Goal: Information Seeking & Learning: Learn about a topic

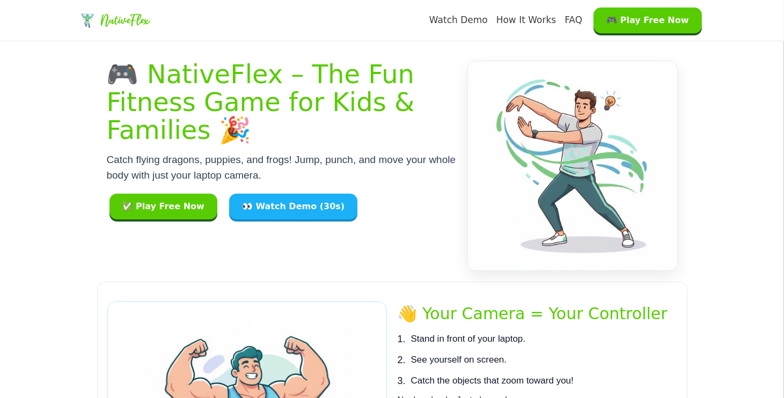
click at [381, 135] on h1 "🎮 NativeFlex – The Fun Fitness Game for Kids & Families 🎉" at bounding box center [282, 102] width 350 height 83
copy div "NativeFlex Watch Demo How It Works FAQ 🎮 Play Free Now 🎮 NativeFlex – The Fun F…"
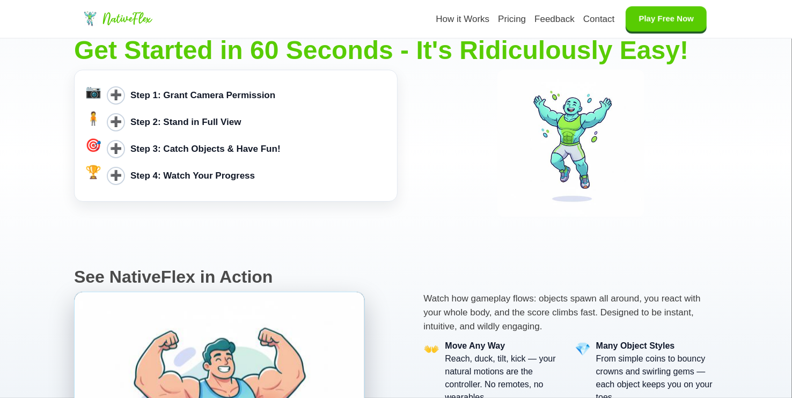
scroll to position [1234, 0]
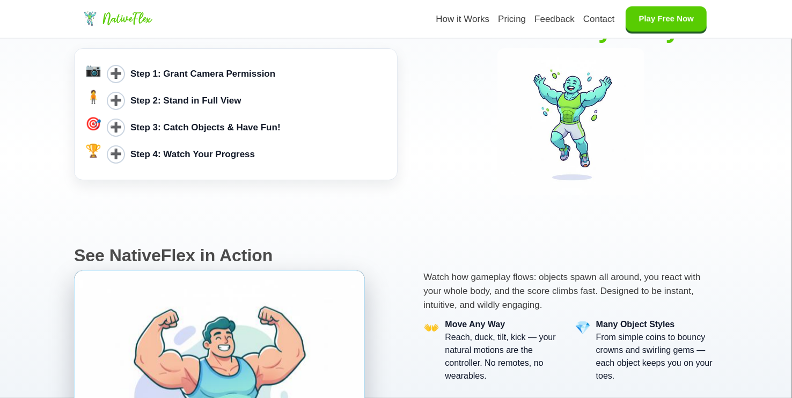
click at [130, 65] on div "➕ Step 1: Grant Camera Permission" at bounding box center [247, 74] width 280 height 27
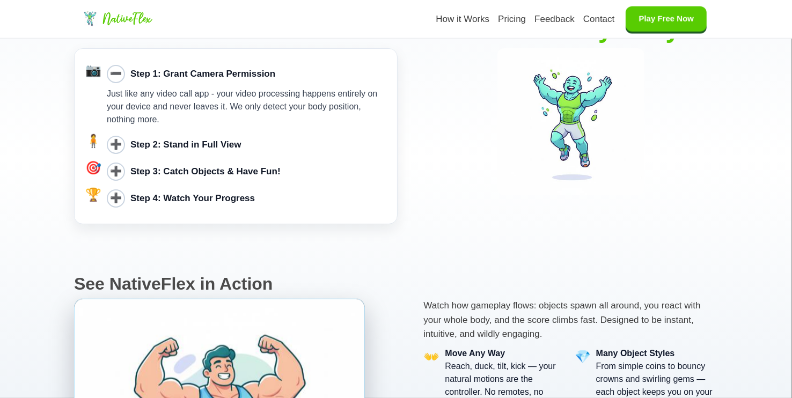
click at [134, 149] on b "Step 2: Stand in Full View" at bounding box center [185, 144] width 111 height 10
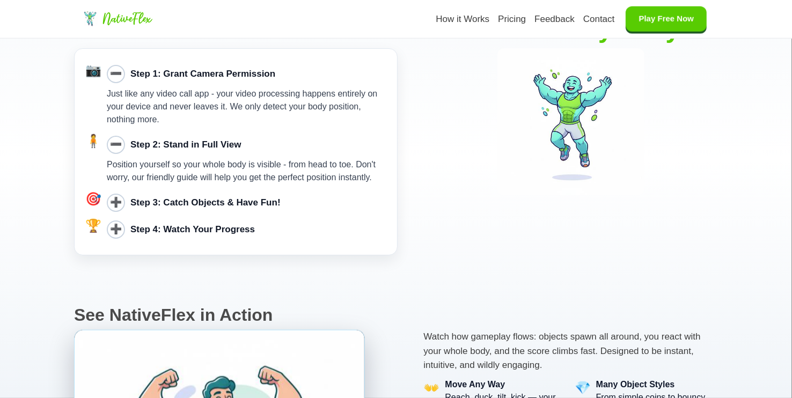
click at [142, 204] on b "Step 3: Catch Objects & Have Fun!" at bounding box center [205, 202] width 150 height 10
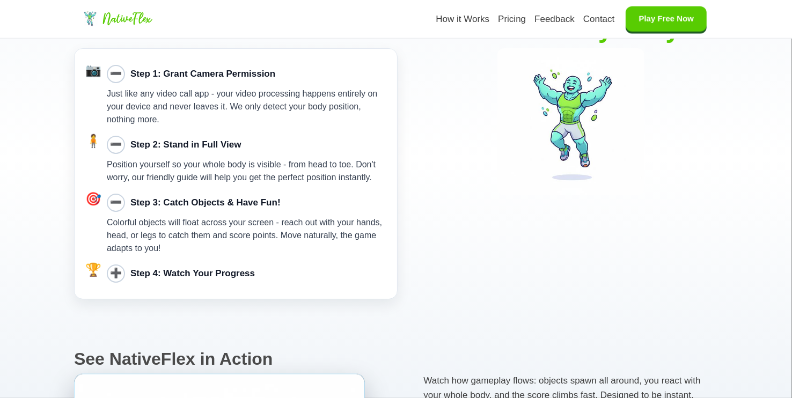
click at [156, 271] on b "Step 4: Watch Your Progress" at bounding box center [192, 273] width 124 height 10
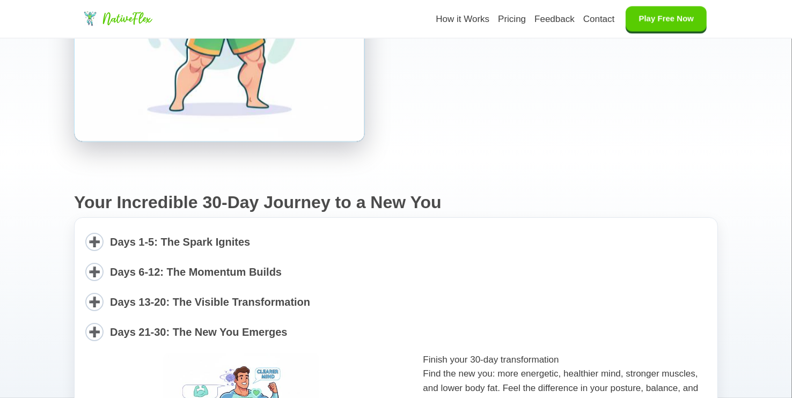
scroll to position [1878, 0]
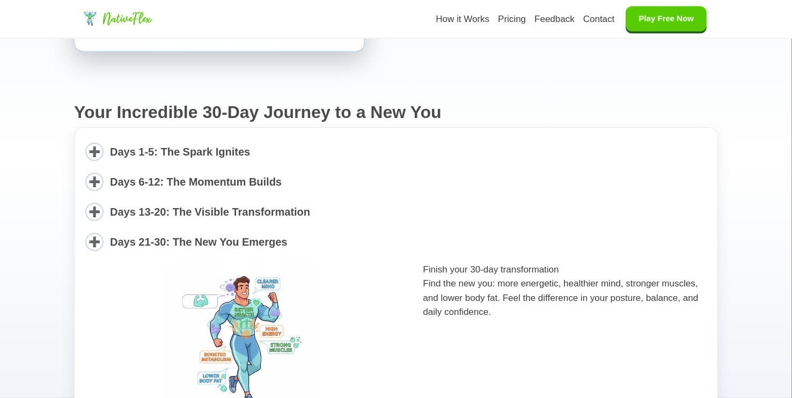
click at [153, 149] on span "Days 1-5: The Spark Ignites" at bounding box center [180, 152] width 140 height 12
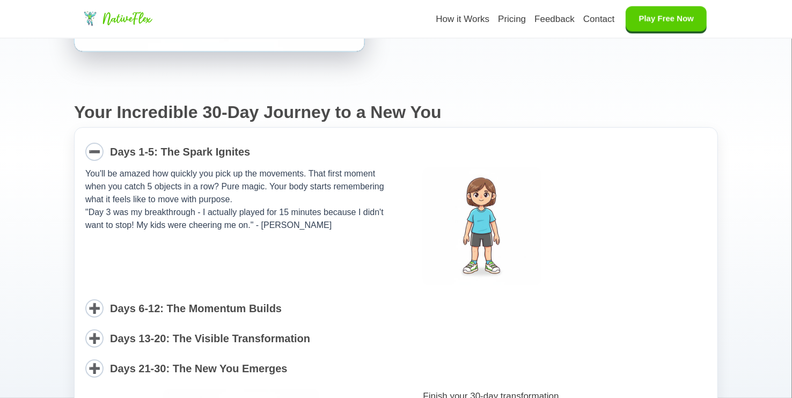
click at [153, 303] on span "Days 6-12: The Momentum Builds" at bounding box center [196, 309] width 172 height 12
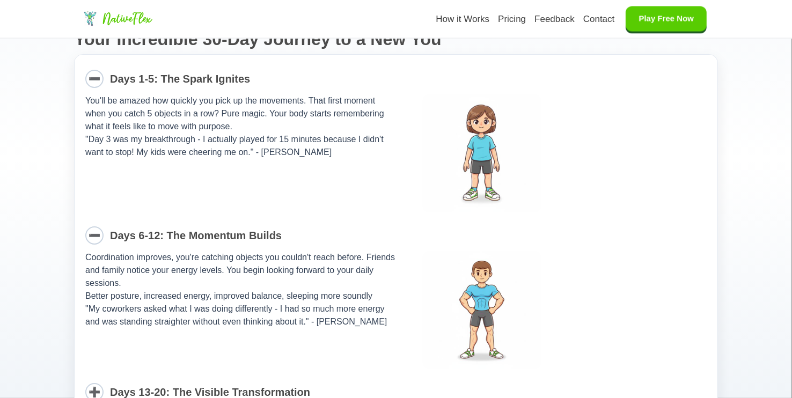
scroll to position [2146, 0]
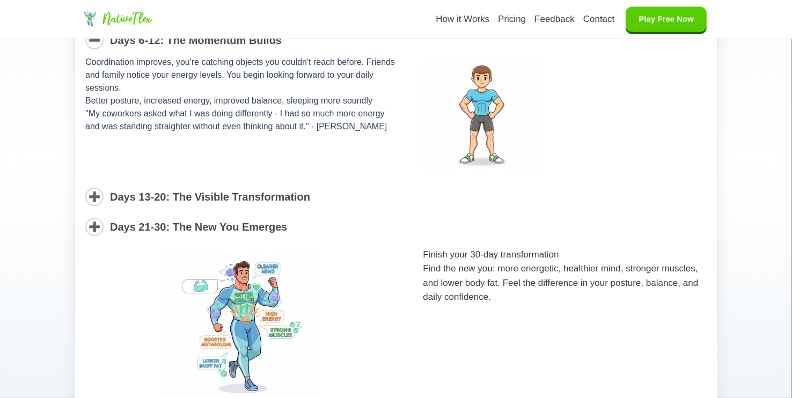
click at [153, 211] on div "➖ Days 1-5: The Spark Ignites You'll be amazed how quickly you pick up the move…" at bounding box center [396, 137] width 644 height 557
click at [153, 221] on span "Days 21-30: The New You Emerges" at bounding box center [199, 227] width 178 height 12
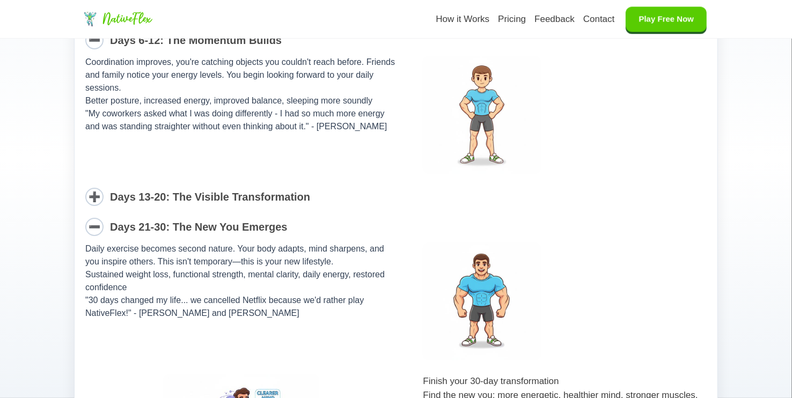
click at [152, 192] on span "Days 13-20: The Visible Transformation" at bounding box center [210, 197] width 200 height 12
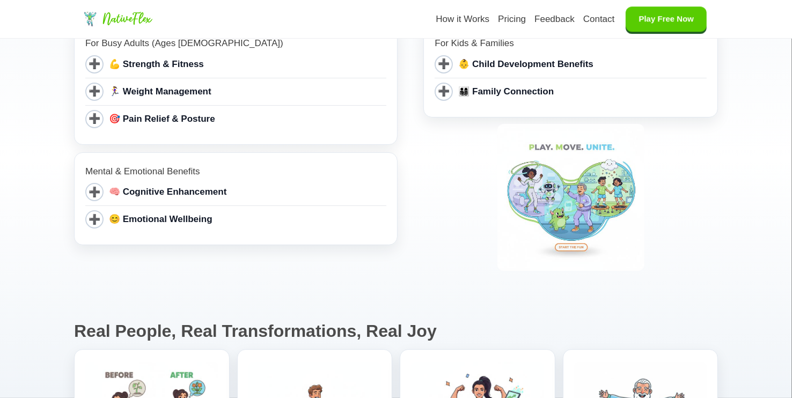
scroll to position [2736, 0]
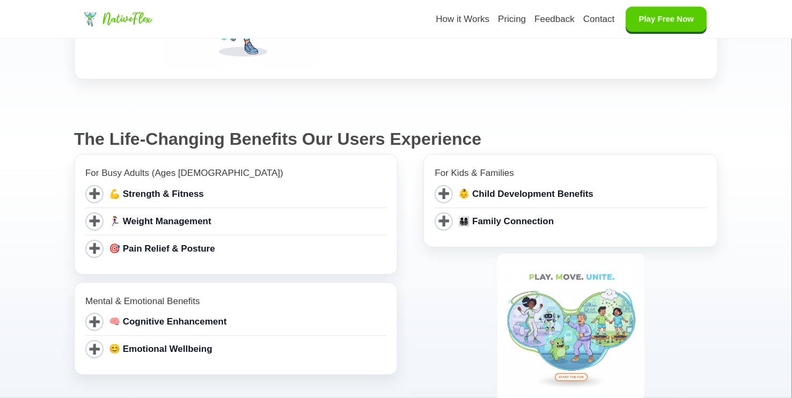
click at [136, 191] on span "💪 Strength & Fitness" at bounding box center [156, 194] width 95 height 10
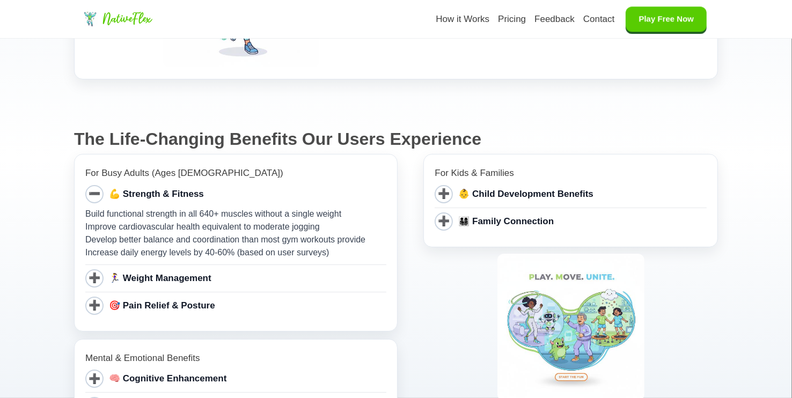
click at [138, 275] on span "🏃‍♀️ Weight Management" at bounding box center [160, 278] width 102 height 10
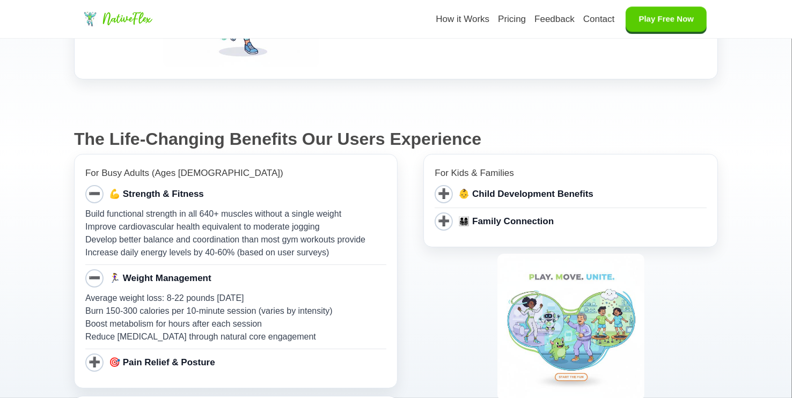
click at [164, 358] on span "🎯 Pain Relief & Posture" at bounding box center [162, 362] width 106 height 10
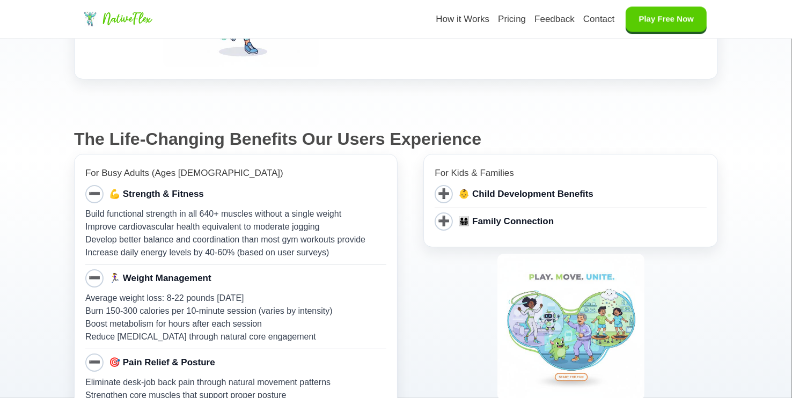
click at [464, 221] on span "👨‍👩‍👧‍👦 Family Connection" at bounding box center [505, 221] width 95 height 10
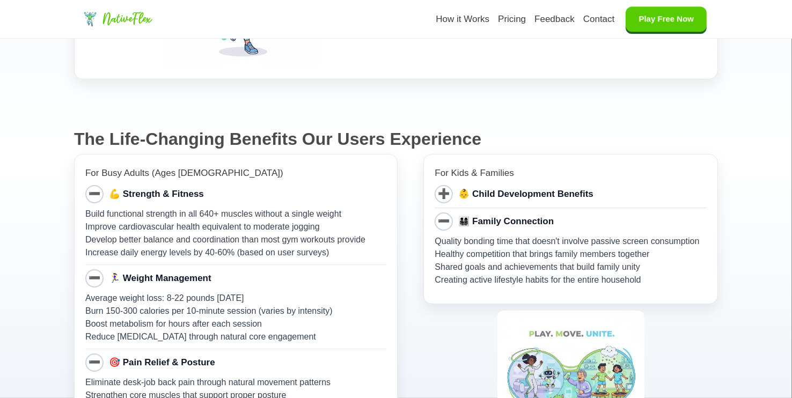
click at [479, 192] on span "👶 Child Development Benefits" at bounding box center [525, 194] width 135 height 10
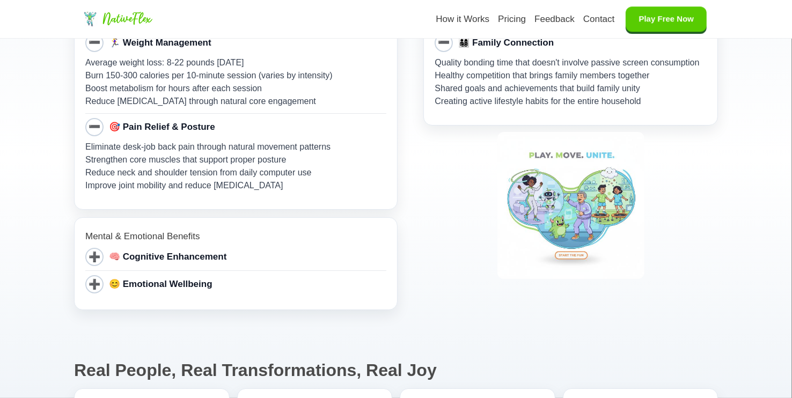
scroll to position [3004, 0]
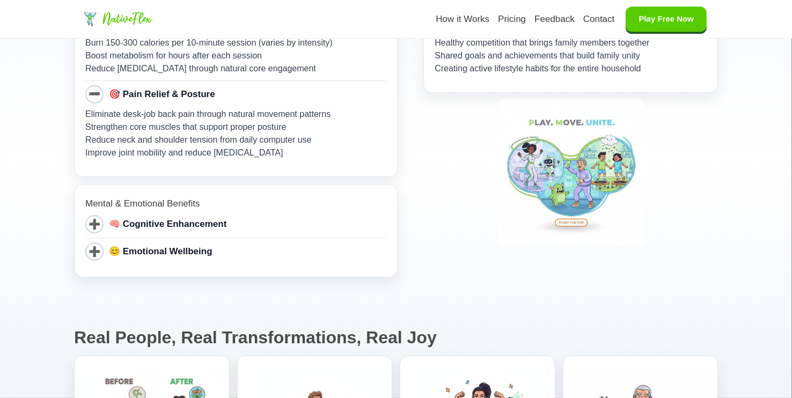
click at [114, 249] on span "😊 Emotional Wellbeing" at bounding box center [161, 251] width 104 height 10
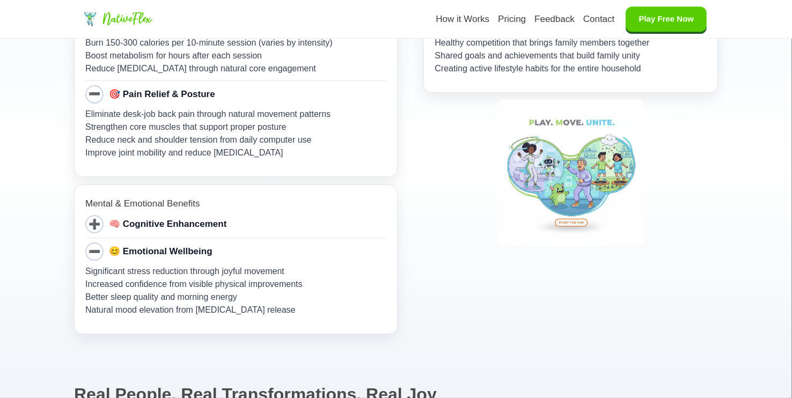
click at [135, 226] on span "🧠 Cognitive Enhancement" at bounding box center [167, 224] width 117 height 10
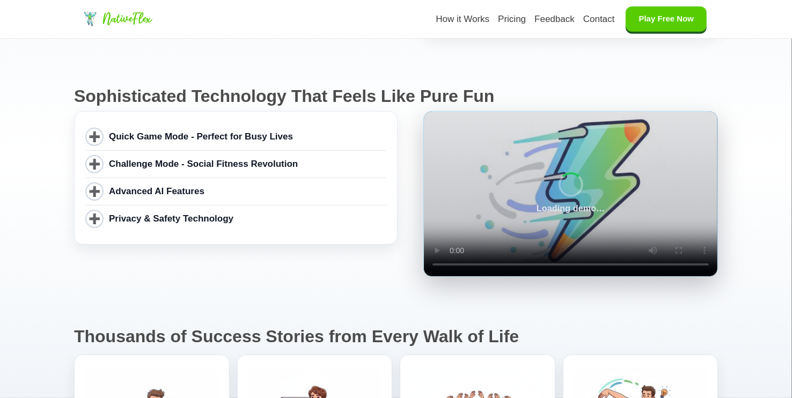
scroll to position [4399, 0]
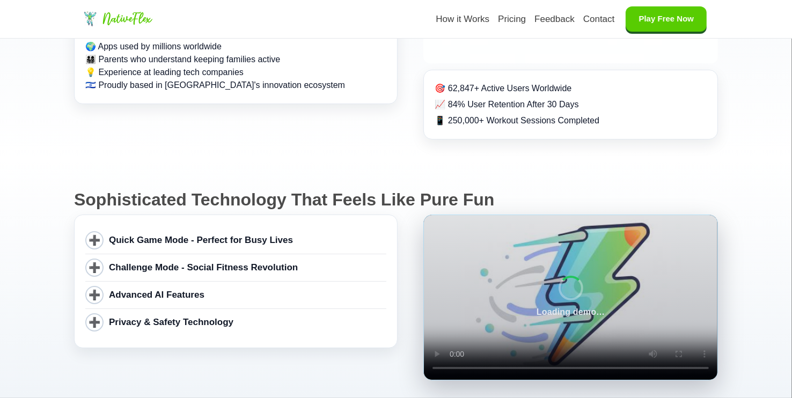
click at [146, 235] on span "Quick Game Mode - Perfect for Busy Lives" at bounding box center [201, 240] width 184 height 10
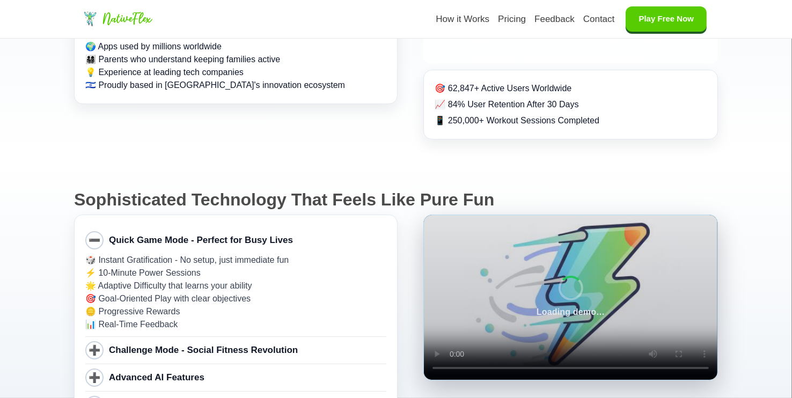
drag, startPoint x: 159, startPoint y: 299, endPoint x: 157, endPoint y: 319, distance: 19.4
click at [159, 337] on div "➕ Challenge Mode - Social Fitness Revolution" at bounding box center [235, 350] width 301 height 27
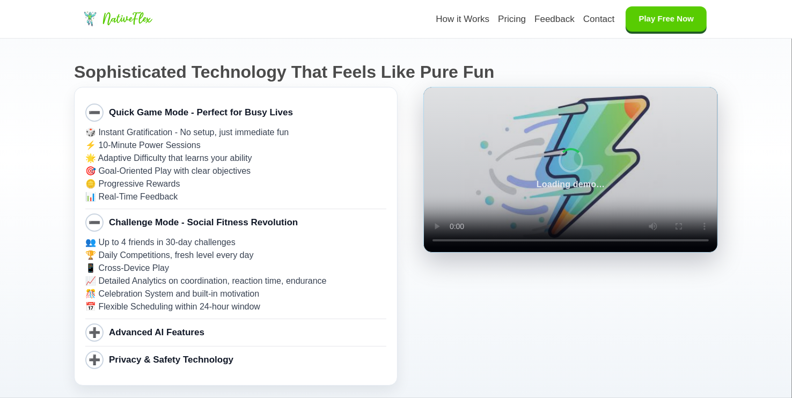
scroll to position [4614, 0]
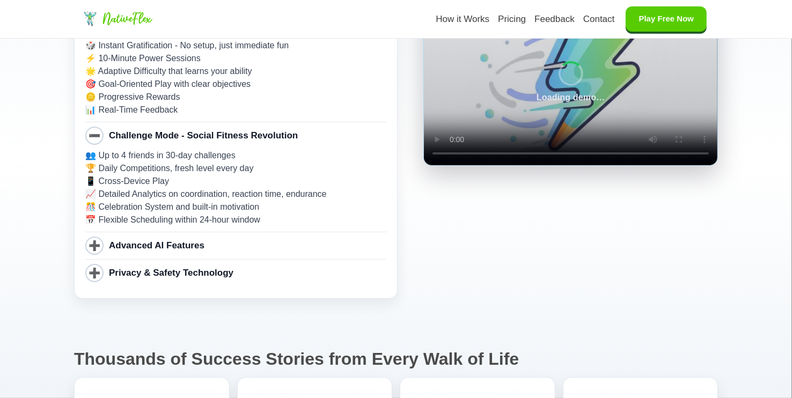
click at [131, 260] on div "➕ Privacy & Safety Technology" at bounding box center [235, 273] width 301 height 27
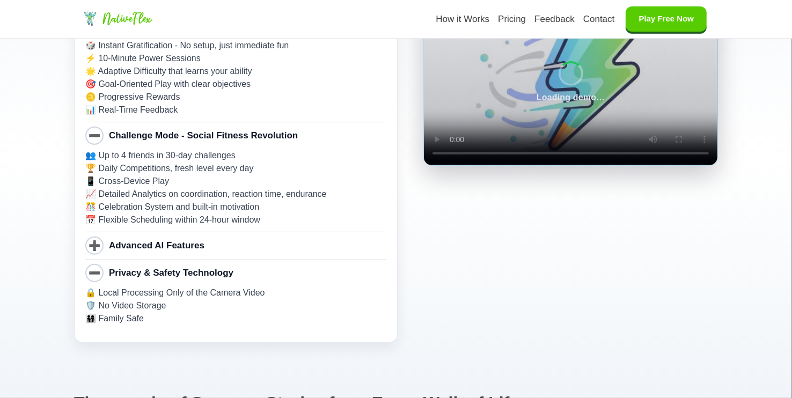
click at [132, 240] on span "Advanced AI Features" at bounding box center [156, 245] width 95 height 10
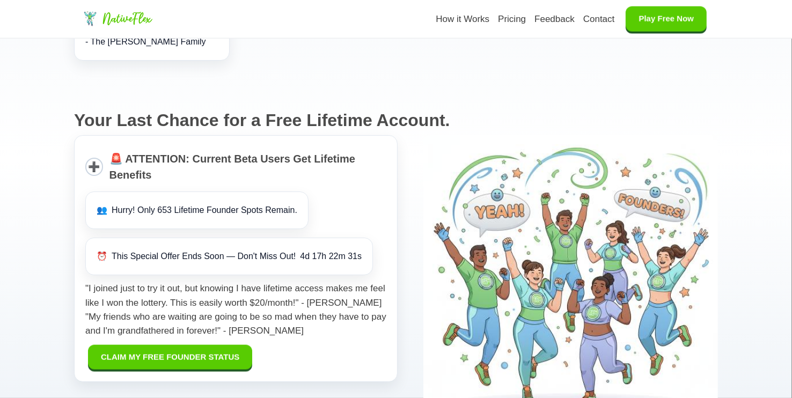
scroll to position [5580, 0]
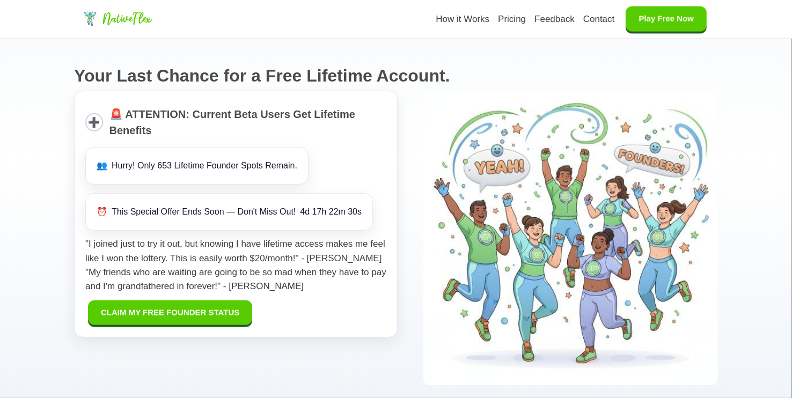
click at [117, 108] on span "🚨 ATTENTION: Current Beta Users Get Lifetime Benefits" at bounding box center [232, 122] width 246 height 28
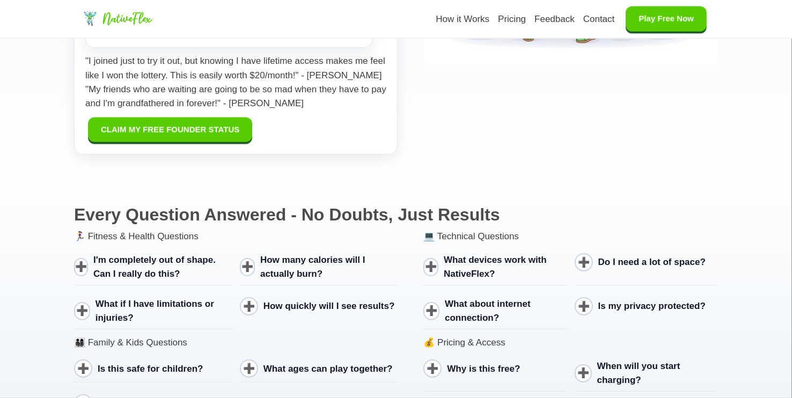
scroll to position [5928, 0]
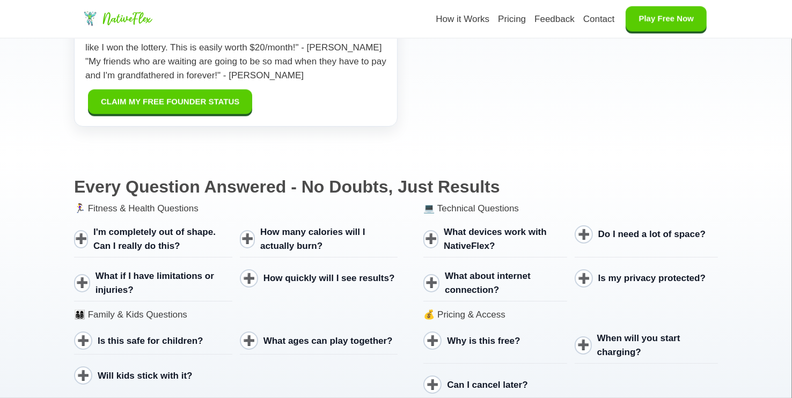
click at [156, 227] on span "I'm completely out of shape. Can I really do this?" at bounding box center [154, 239] width 122 height 24
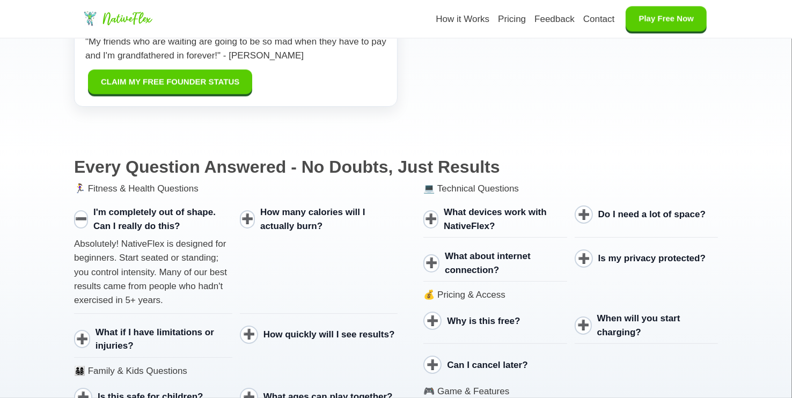
scroll to position [5981, 0]
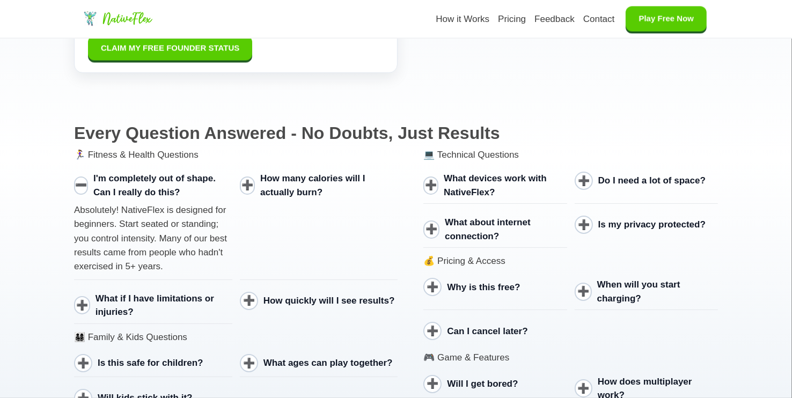
click at [123, 350] on div "➕ Is this safe for children?" at bounding box center [153, 363] width 158 height 27
click at [123, 292] on span "What if I have limitations or injuries?" at bounding box center [163, 305] width 137 height 27
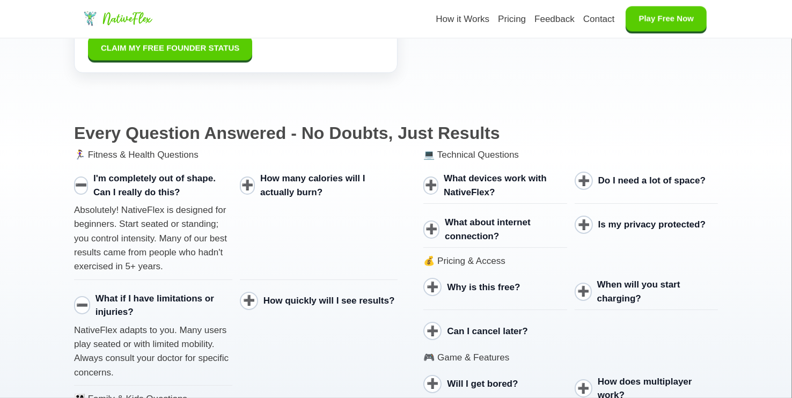
click at [253, 288] on div "➕ How quickly will I see results?" at bounding box center [319, 301] width 158 height 27
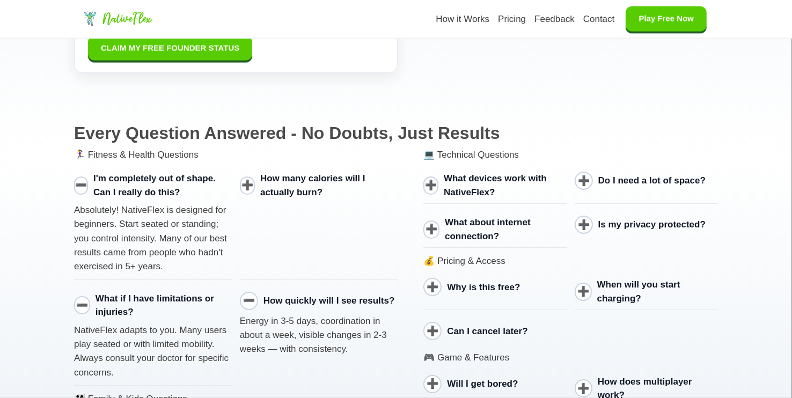
click at [274, 173] on span "How many calories will I actually burn?" at bounding box center [312, 185] width 105 height 24
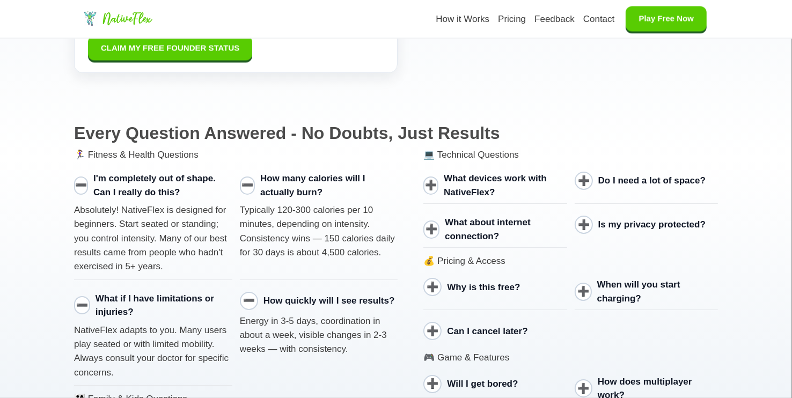
scroll to position [6196, 0]
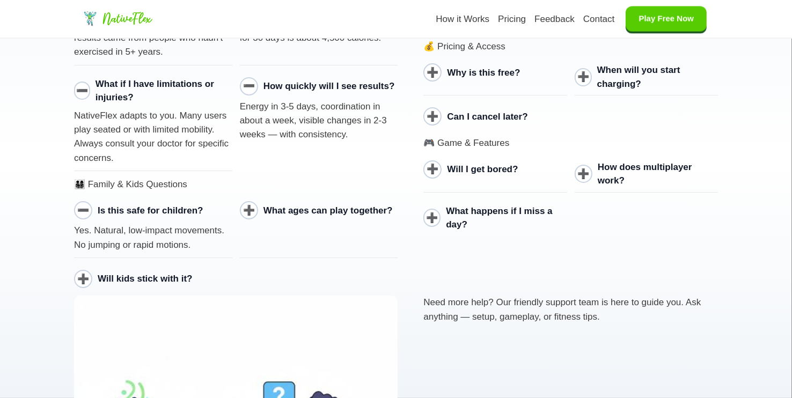
click at [155, 205] on span "Is this safe for children?" at bounding box center [151, 210] width 106 height 10
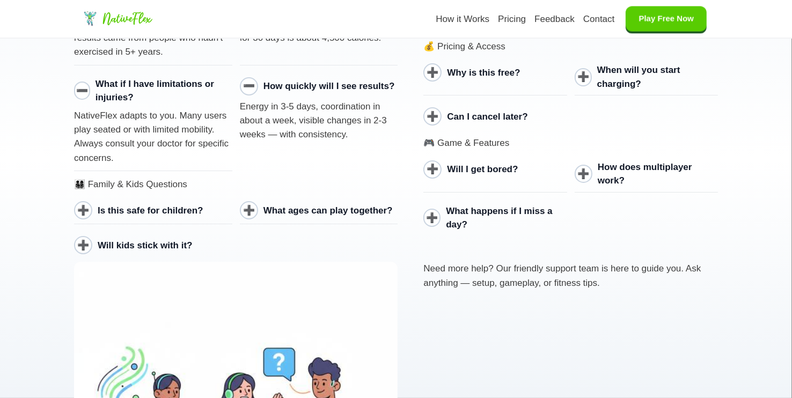
click at [155, 205] on span "Is this safe for children?" at bounding box center [151, 210] width 106 height 10
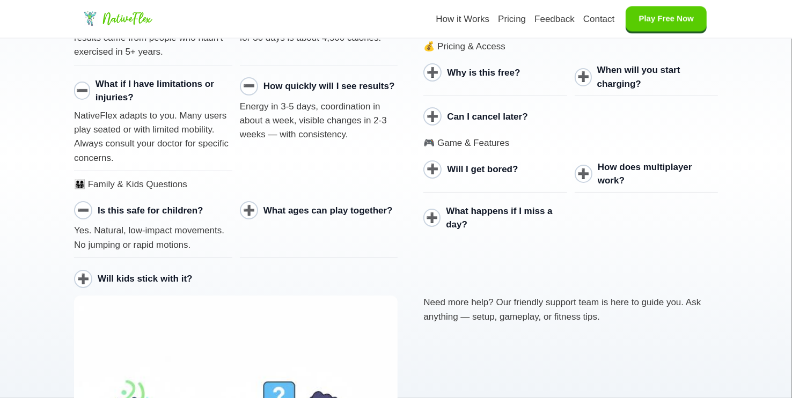
click at [158, 274] on span "Will kids stick with it?" at bounding box center [145, 279] width 94 height 10
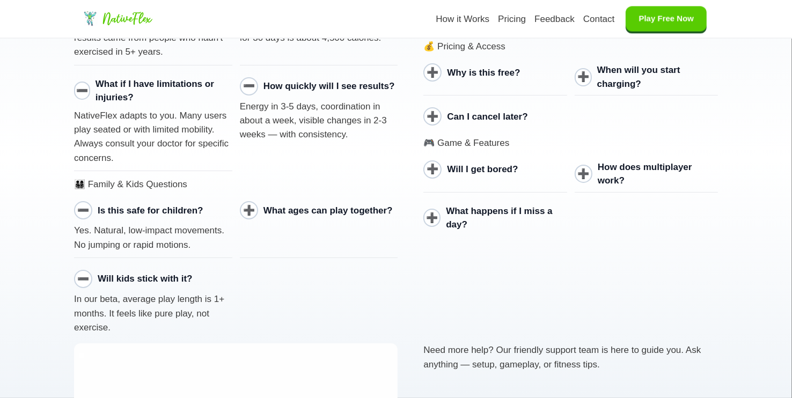
click at [277, 205] on span "What ages can play together?" at bounding box center [327, 210] width 129 height 10
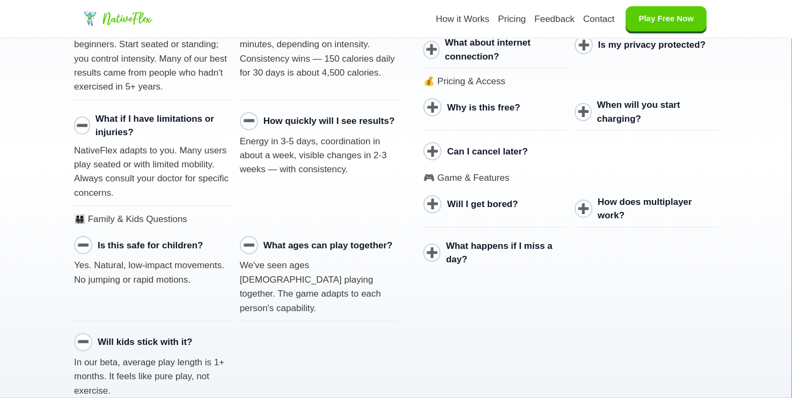
scroll to position [6142, 0]
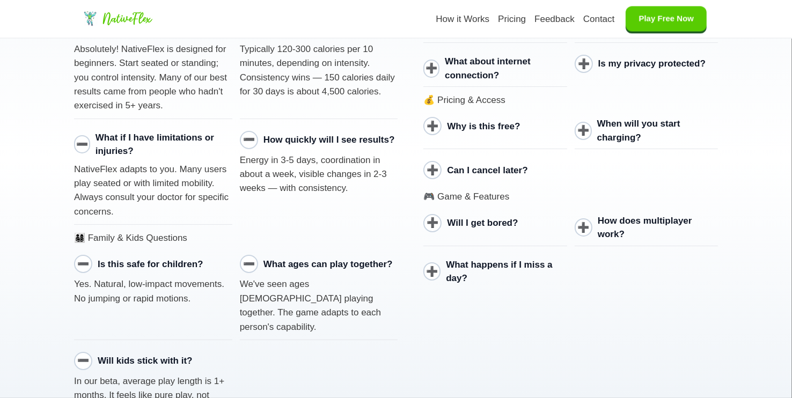
click at [461, 260] on span "What happens if I miss a day?" at bounding box center [499, 272] width 106 height 24
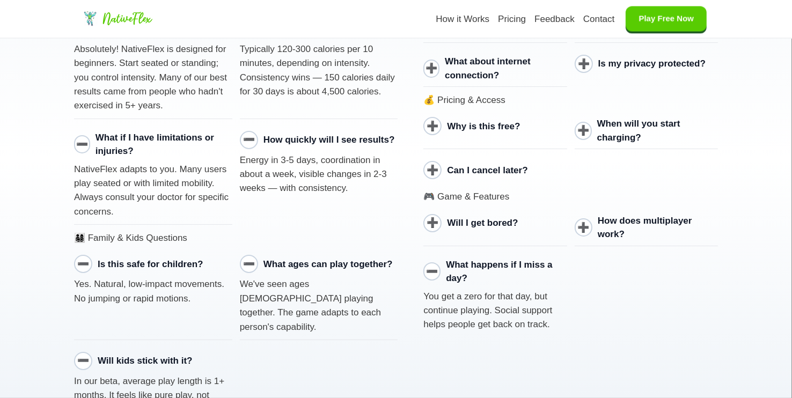
drag, startPoint x: 455, startPoint y: 181, endPoint x: 452, endPoint y: 175, distance: 7.0
click at [454, 218] on span "Will I get bored?" at bounding box center [482, 223] width 71 height 10
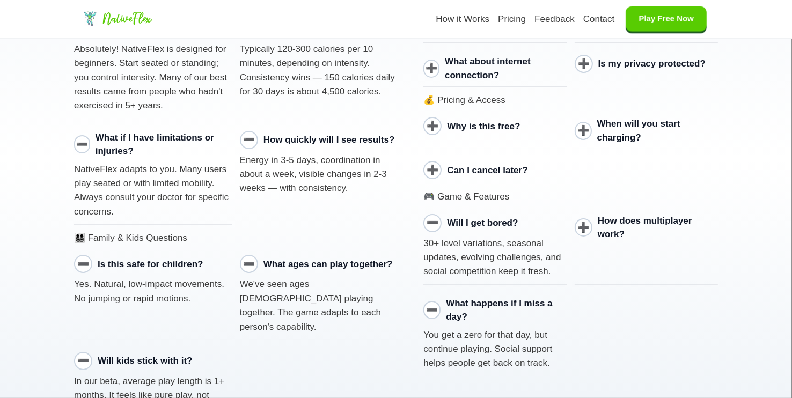
click at [453, 157] on div "➕ Can I cancel later?" at bounding box center [494, 170] width 143 height 27
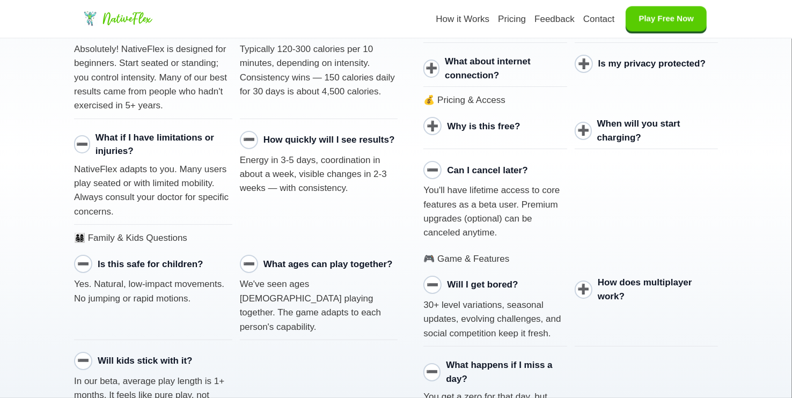
click at [450, 121] on span "Why is this free?" at bounding box center [483, 126] width 73 height 10
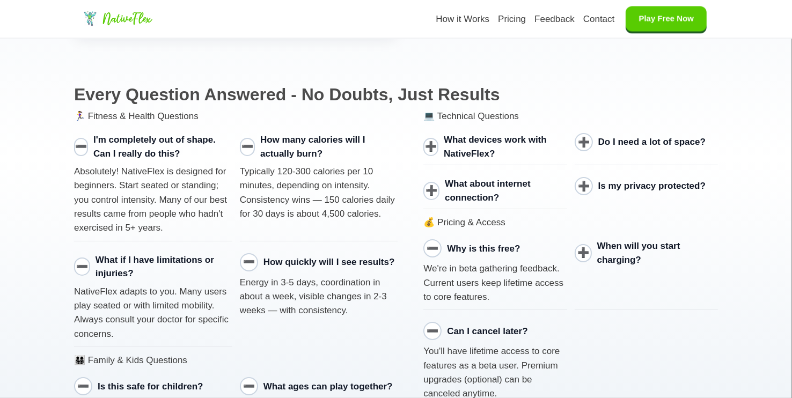
scroll to position [5981, 0]
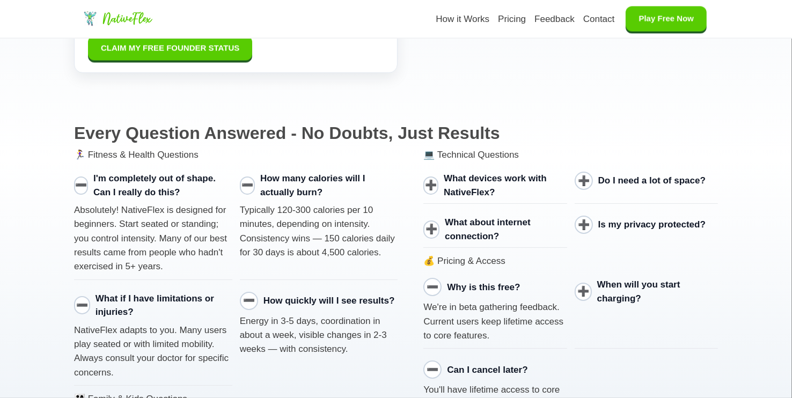
click at [472, 217] on span "What about internet connection?" at bounding box center [488, 229] width 86 height 24
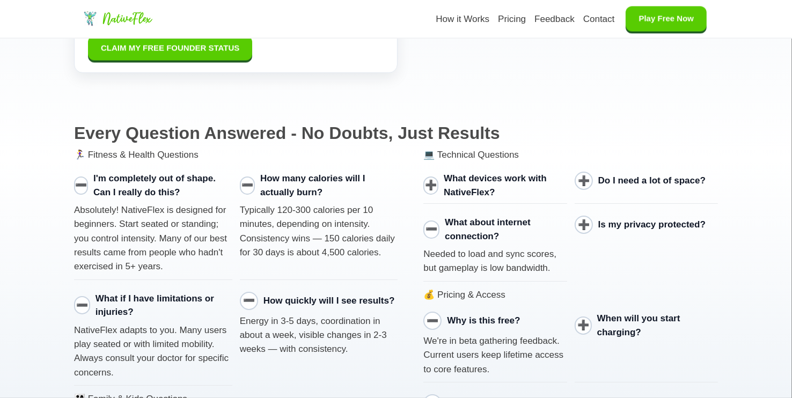
click at [461, 173] on span "What devices work with NativeFlex?" at bounding box center [495, 185] width 103 height 24
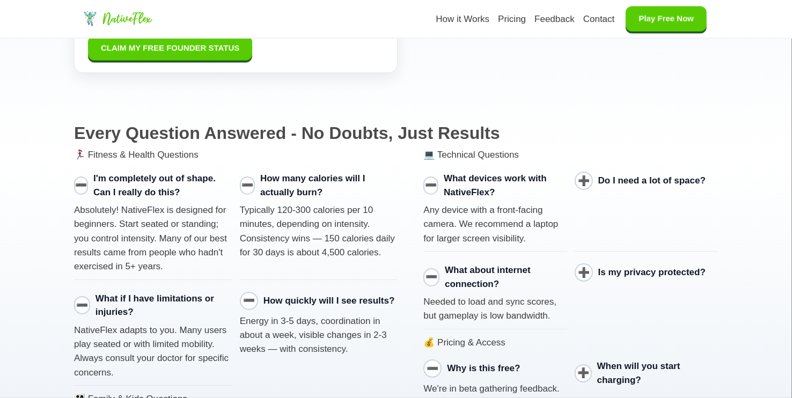
click at [581, 172] on span "➕" at bounding box center [584, 181] width 18 height 18
click at [607, 267] on span "Is my privacy protected?" at bounding box center [651, 272] width 107 height 10
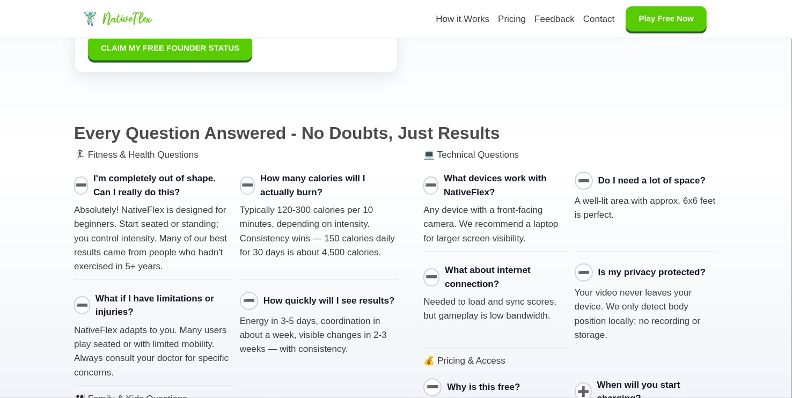
click at [602, 380] on span "When will you start charging?" at bounding box center [638, 392] width 83 height 24
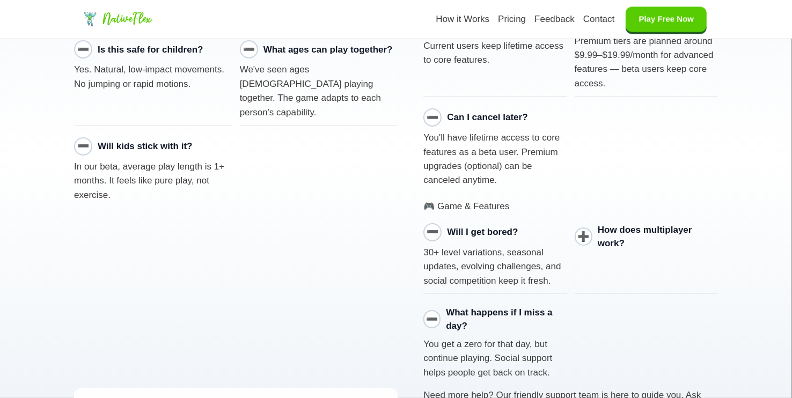
click at [601, 225] on span "How does multiplayer work?" at bounding box center [645, 237] width 94 height 24
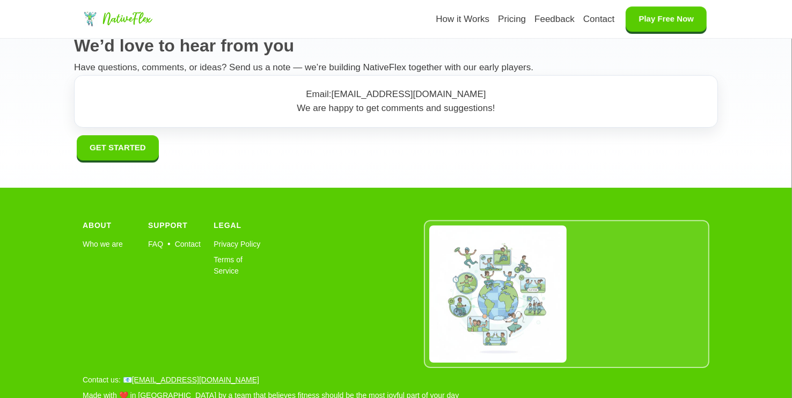
scroll to position [7590, 0]
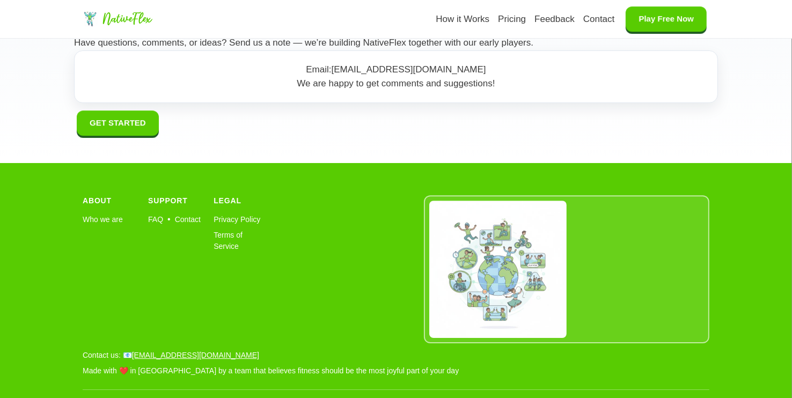
click at [423, 129] on section "📬 Contact Us We’d love to hear from you Have questions, comments, or ideas? Sen…" at bounding box center [396, 68] width 792 height 192
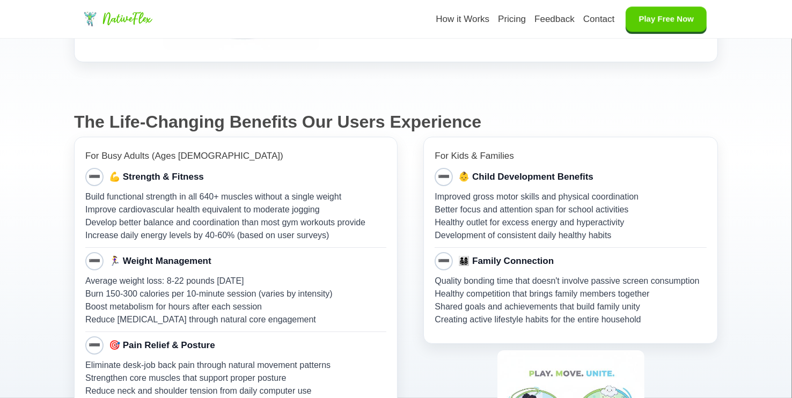
scroll to position [1669, 0]
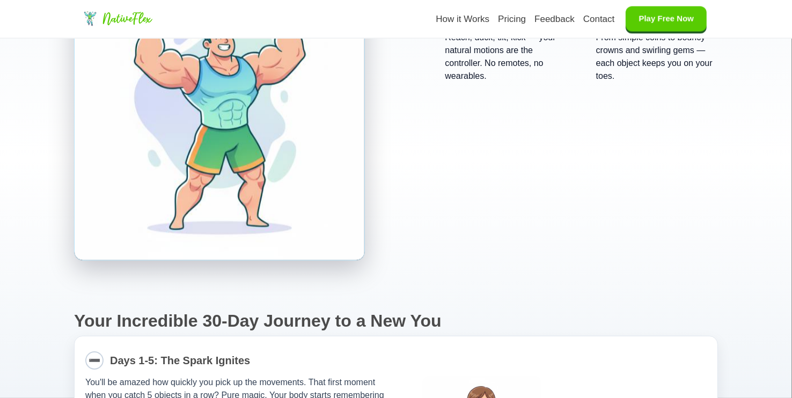
click at [481, 226] on div "Your browser does not support the video tag. Watch how gameplay flows: objects …" at bounding box center [396, 115] width 644 height 291
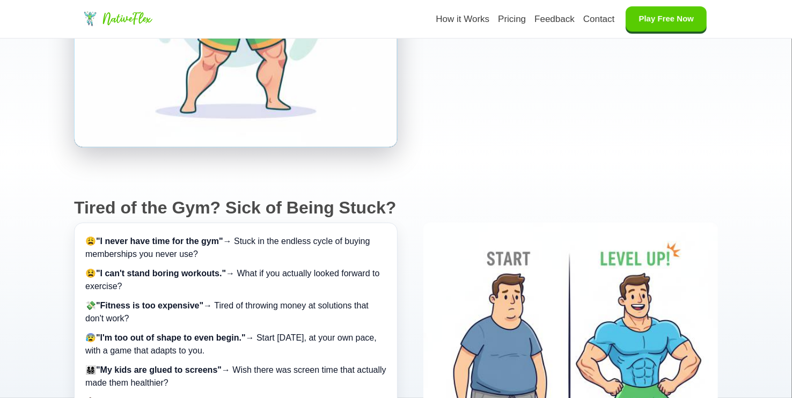
scroll to position [0, 0]
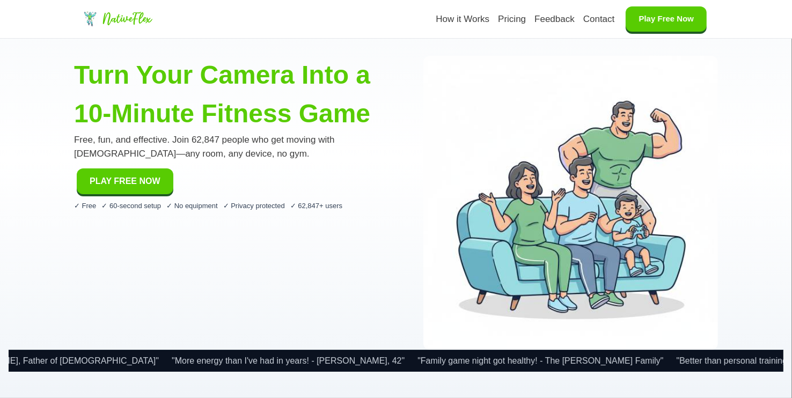
copy div "NativeFlex How it Works Pricing Feedback Contact Play Free Now Turn Your Camera…"
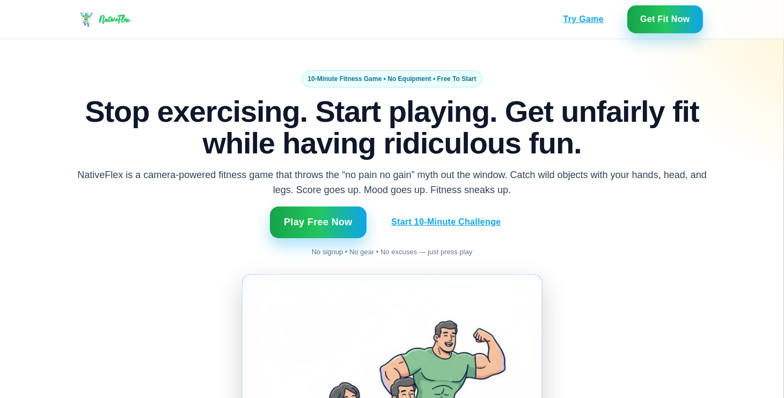
click at [117, 144] on h1 "Stop exercising. Start playing. Get unfairly fit while having ridiculous fun." at bounding box center [392, 127] width 644 height 63
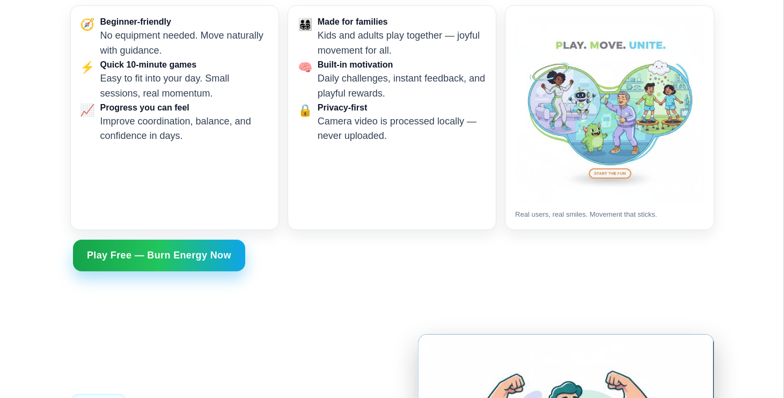
scroll to position [1741, 0]
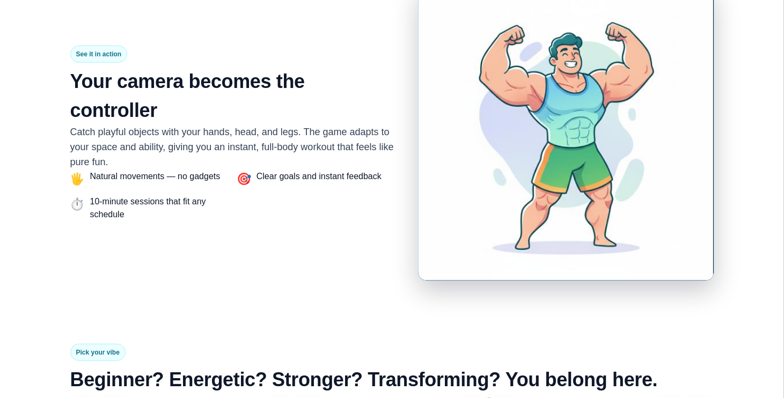
copy div "LoremiPsum Dol Sita Con Adi Eli 05-Seddoe Tempori Utla • Et Doloremag • Aliq En…"
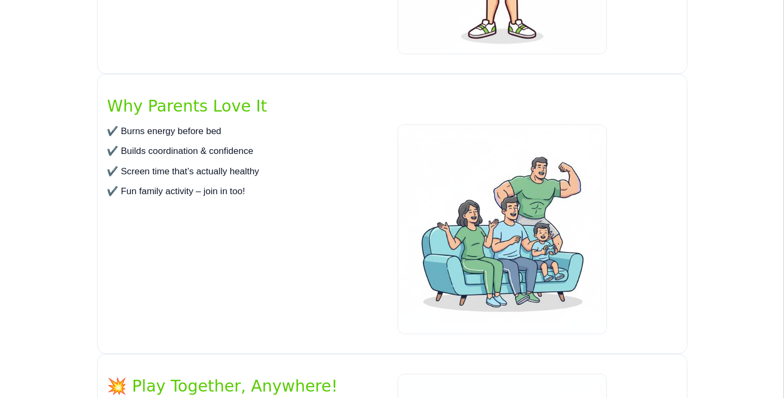
scroll to position [1393, 0]
